Goal: Task Accomplishment & Management: Manage account settings

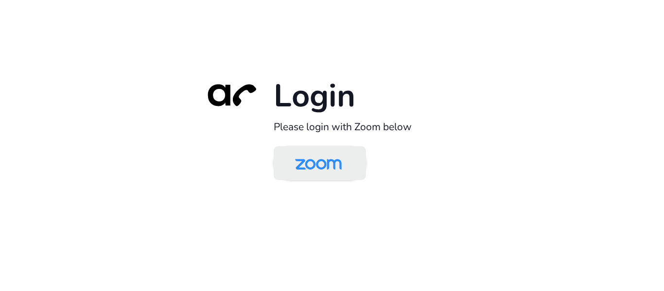
click at [308, 164] on img at bounding box center [318, 164] width 67 height 32
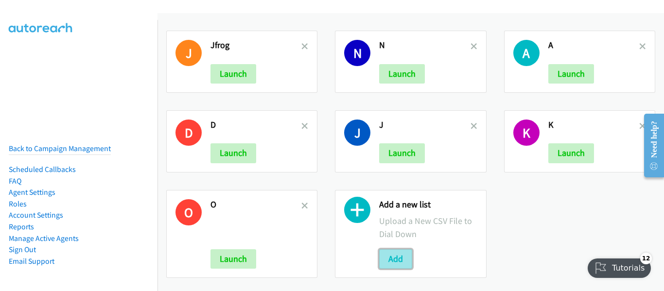
click at [391, 258] on button "Add" at bounding box center [395, 258] width 33 height 19
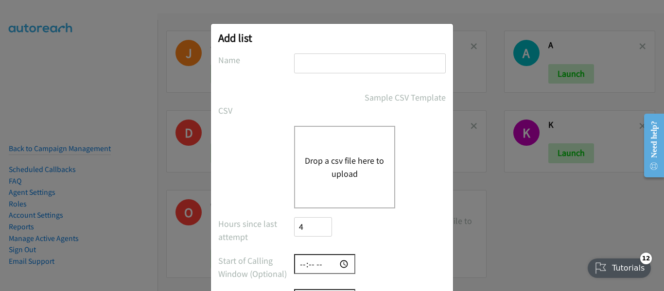
click at [315, 190] on div "Drop a csv file here to upload" at bounding box center [344, 167] width 101 height 83
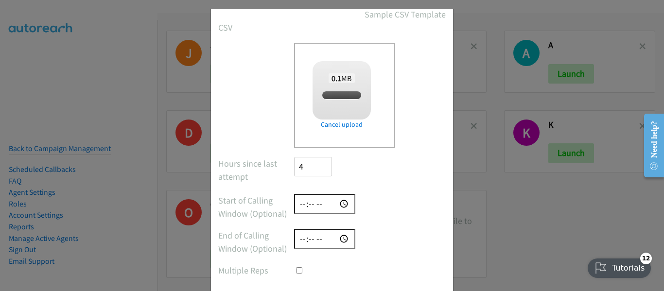
checkbox input "true"
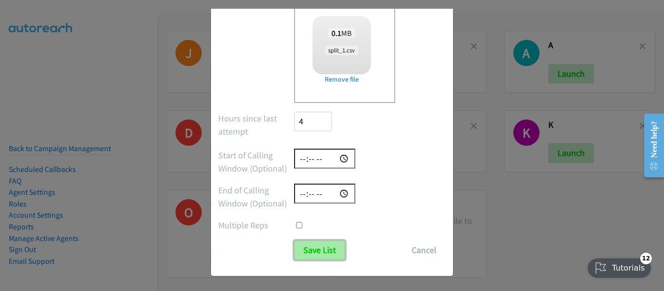
click at [318, 255] on input "Save List" at bounding box center [319, 250] width 51 height 19
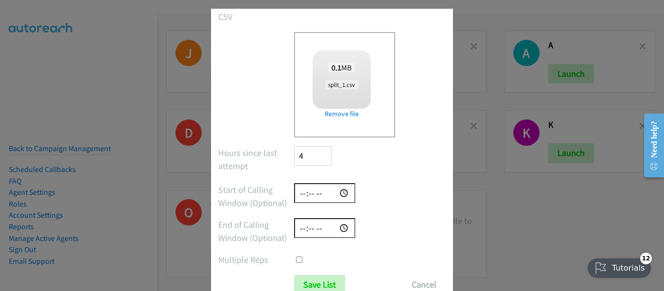
scroll to position [128, 0]
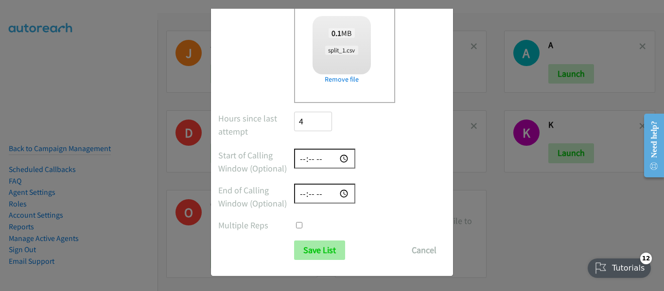
type input "a"
click at [313, 253] on input "Save List" at bounding box center [319, 250] width 51 height 19
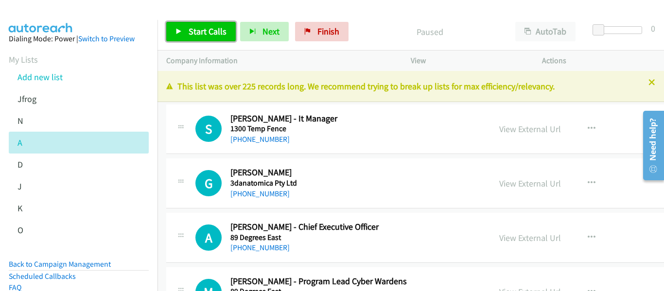
click at [196, 30] on span "Start Calls" at bounding box center [208, 31] width 38 height 11
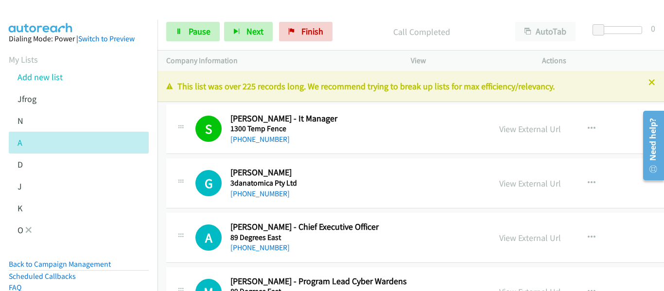
scroll to position [125, 0]
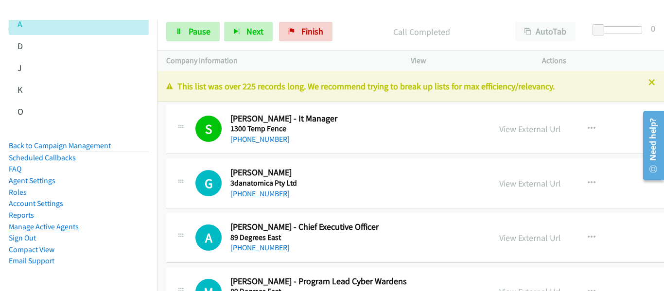
click at [64, 222] on link "Manage Active Agents" at bounding box center [44, 226] width 70 height 9
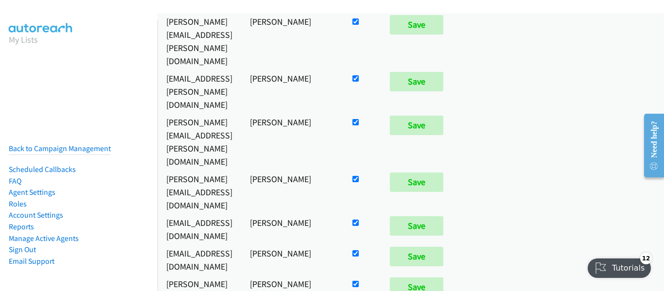
scroll to position [706, 0]
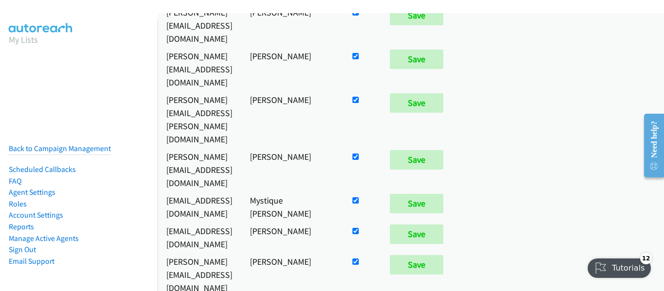
click at [0, 111] on nav "My Lists Back to Campaign Management Scheduled Callbacks FAQ Agent Settings Rol…" at bounding box center [79, 165] width 158 height 291
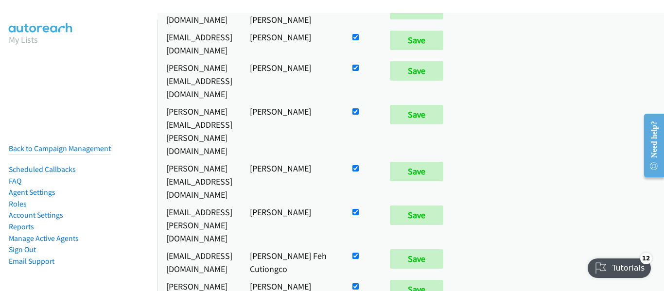
scroll to position [901, 0]
checkbox input "false"
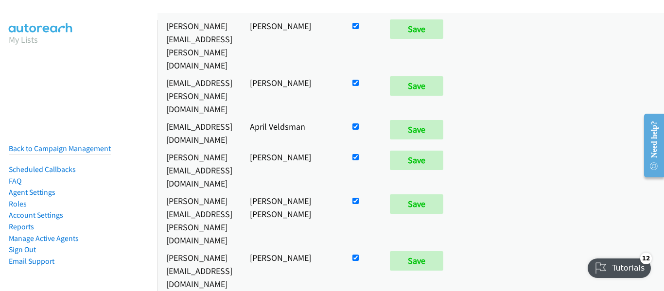
scroll to position [4621, 0]
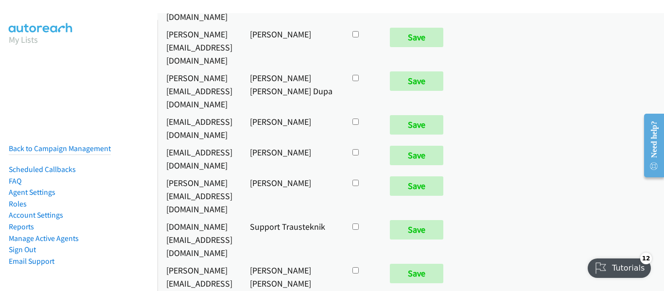
checkbox input "true"
